Goal: Task Accomplishment & Management: Manage account settings

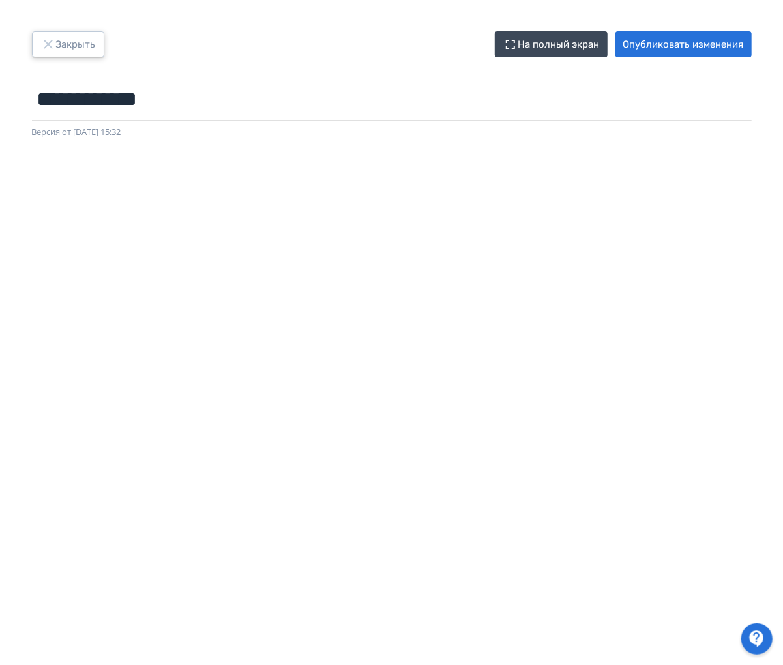
click at [41, 44] on icon "button" at bounding box center [48, 45] width 16 height 16
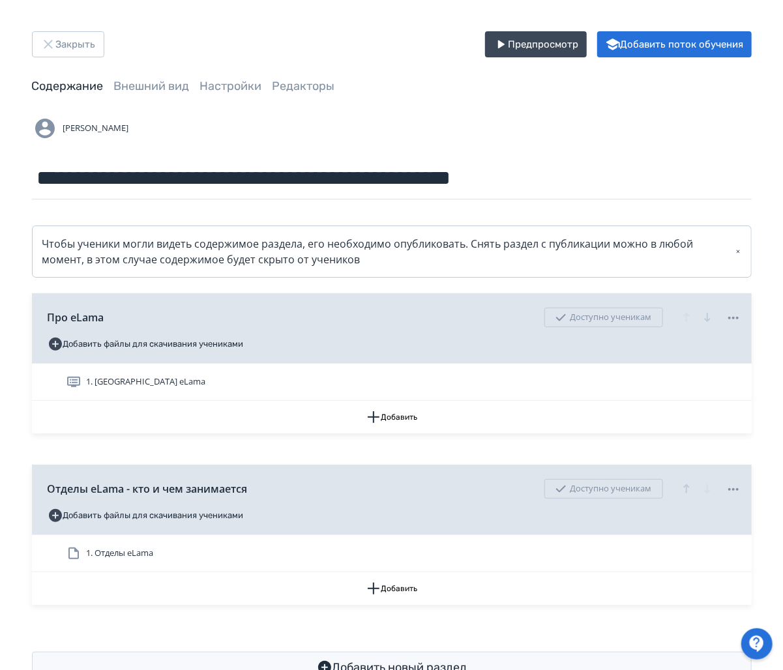
scroll to position [44, 0]
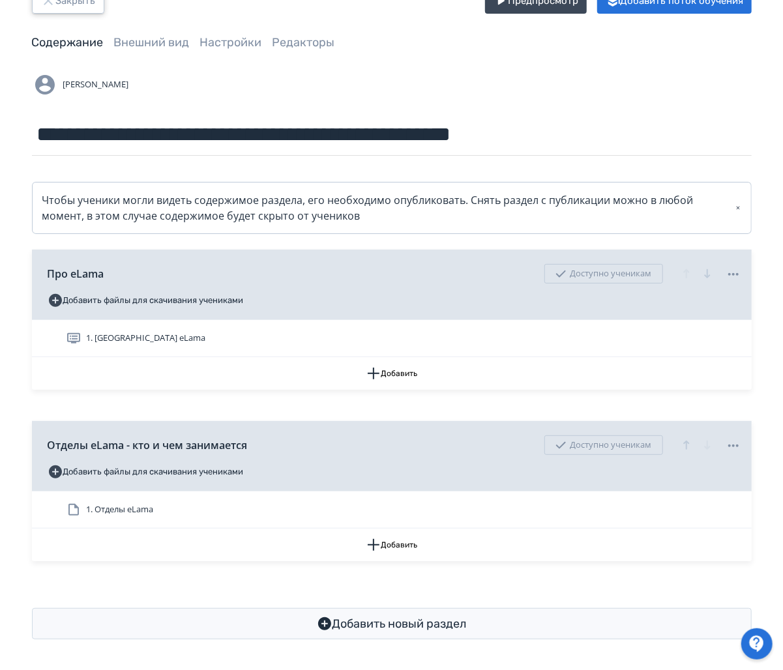
click at [63, 5] on button "Закрыть" at bounding box center [68, 1] width 72 height 26
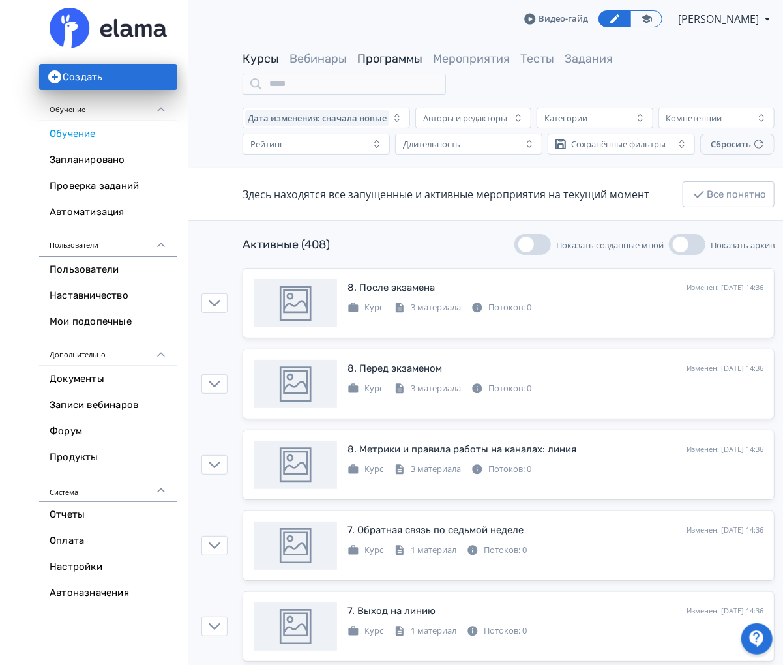
click at [395, 57] on link "Программы" at bounding box center [389, 59] width 65 height 14
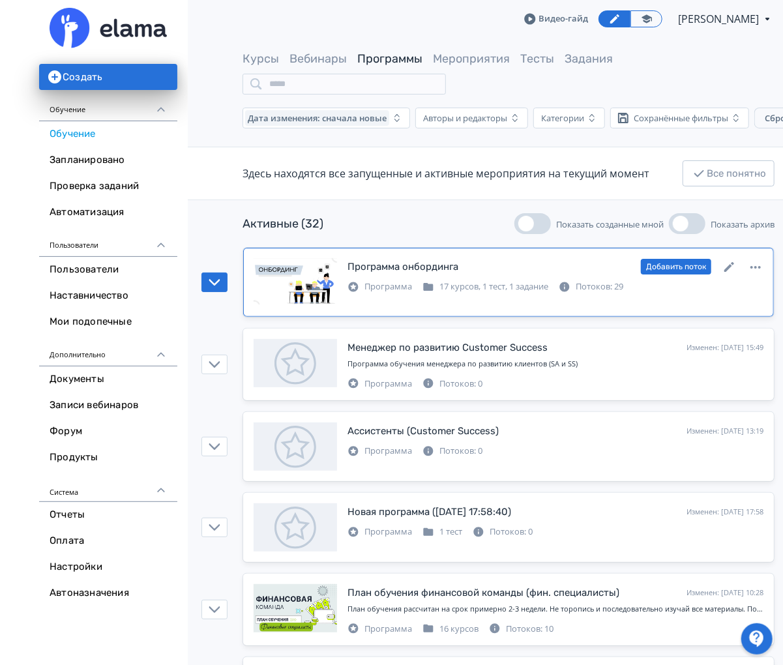
click at [468, 265] on div "Программа онбординга Изменен: [DATE] 15:14 Добавить поток" at bounding box center [556, 266] width 416 height 17
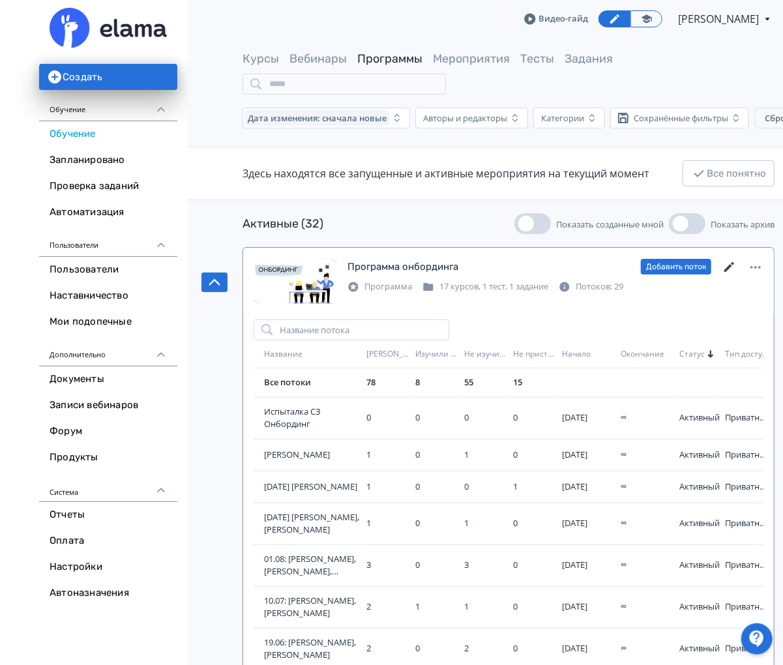
click at [732, 267] on icon at bounding box center [730, 268] width 16 height 16
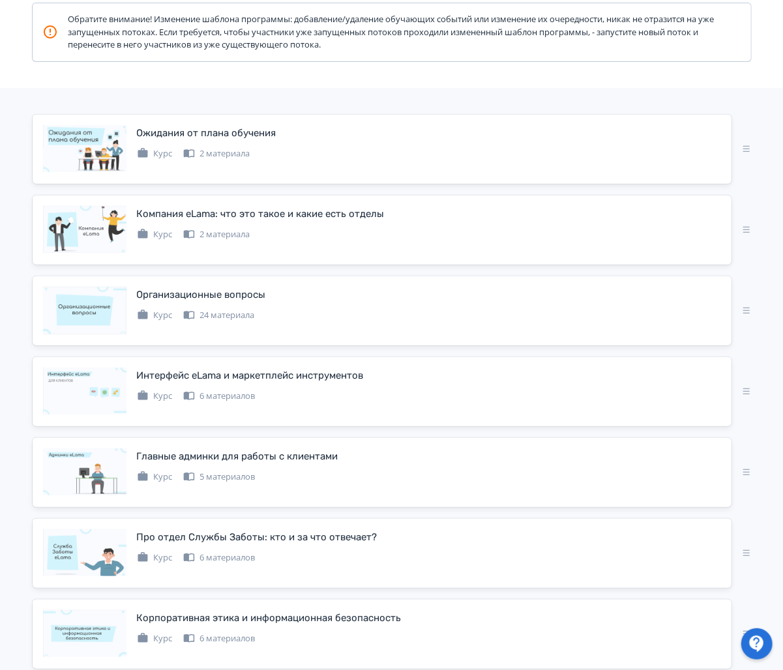
scroll to position [212, 0]
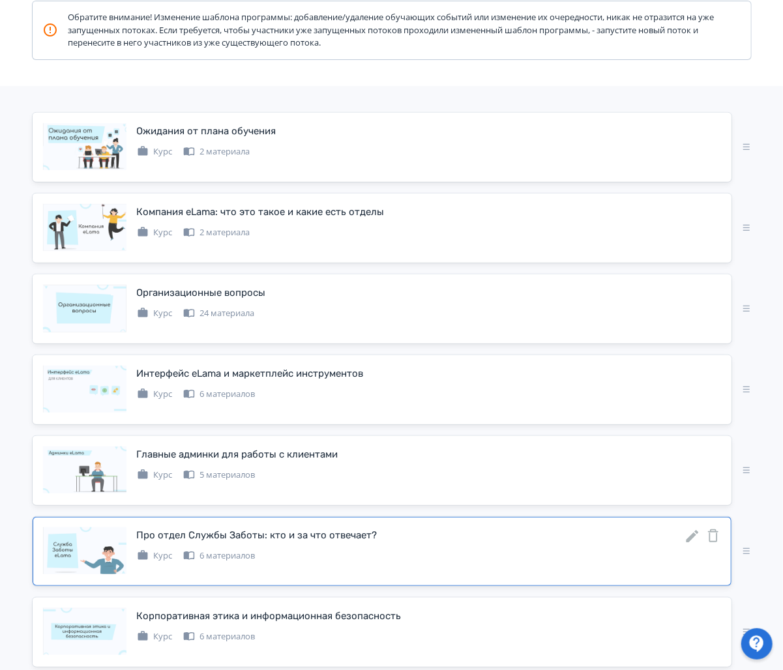
click at [695, 534] on icon at bounding box center [693, 537] width 16 height 16
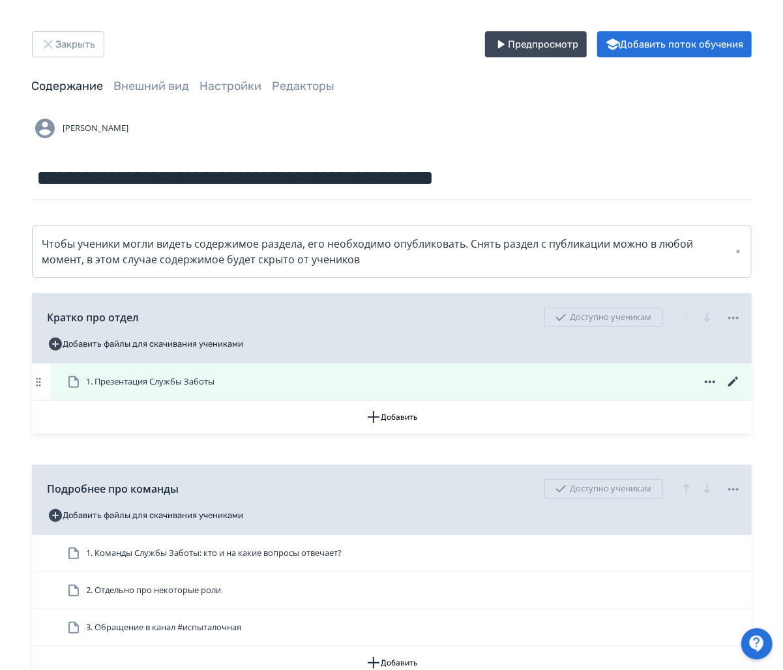
click at [169, 381] on span "1. Презентация Службы Заботы" at bounding box center [151, 382] width 128 height 13
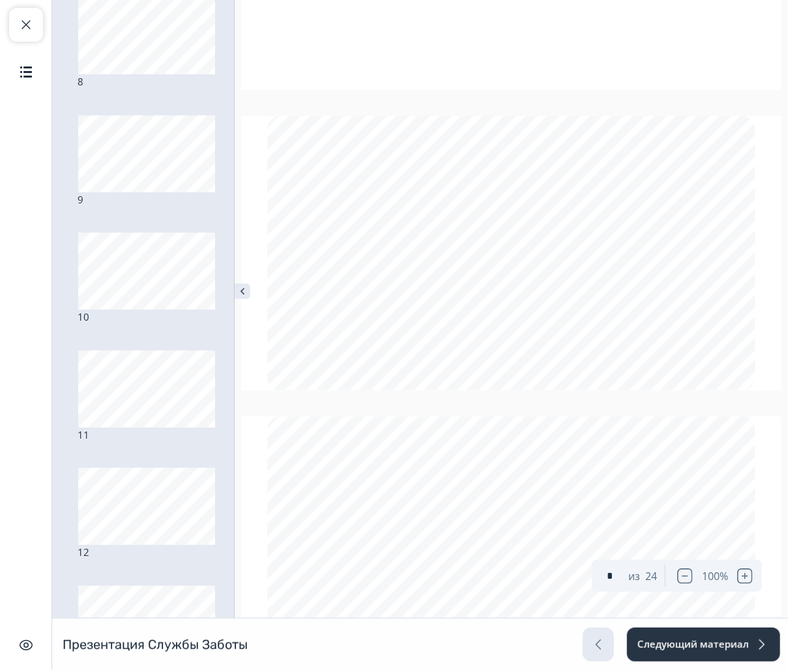
scroll to position [329, 0]
type input "*"
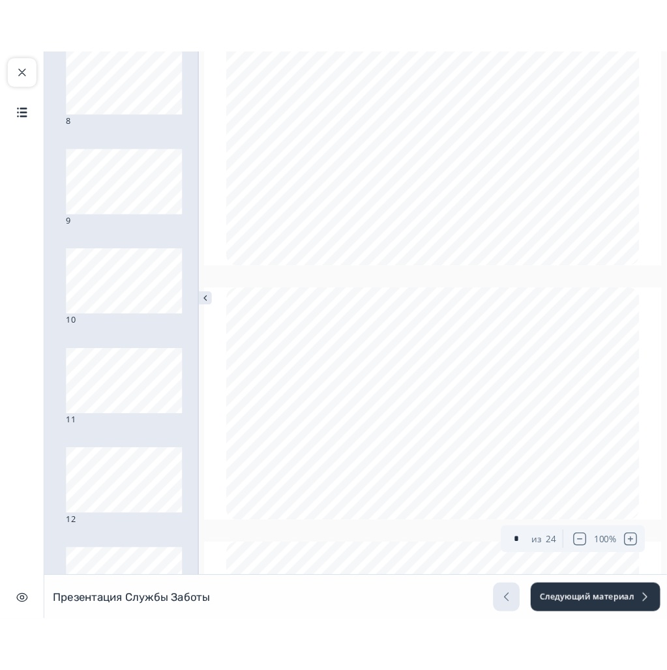
scroll to position [0, 0]
